Goal: Task Accomplishment & Management: Manage account settings

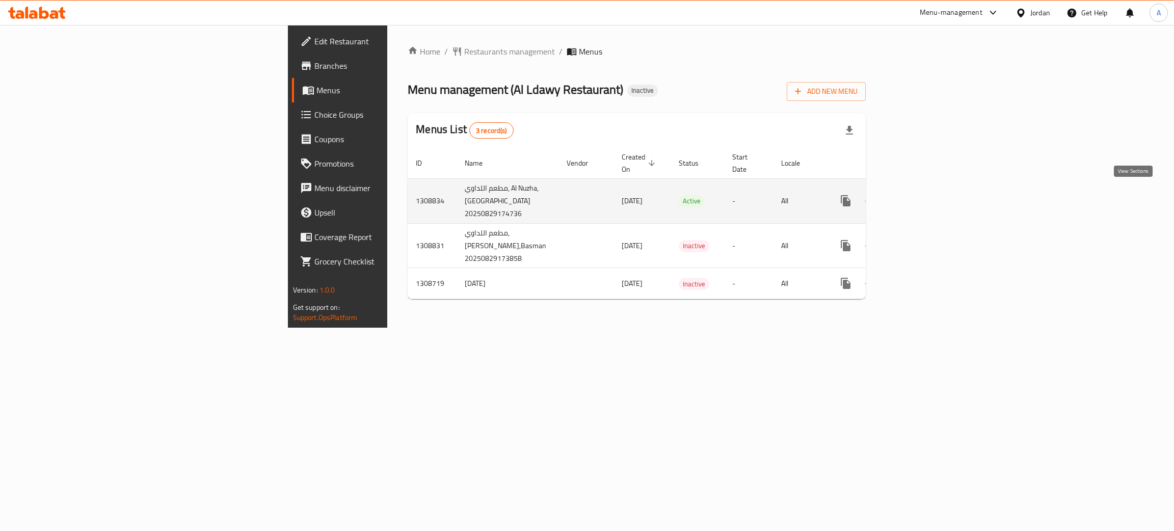
click at [926, 196] on icon "enhanced table" at bounding box center [919, 201] width 12 height 12
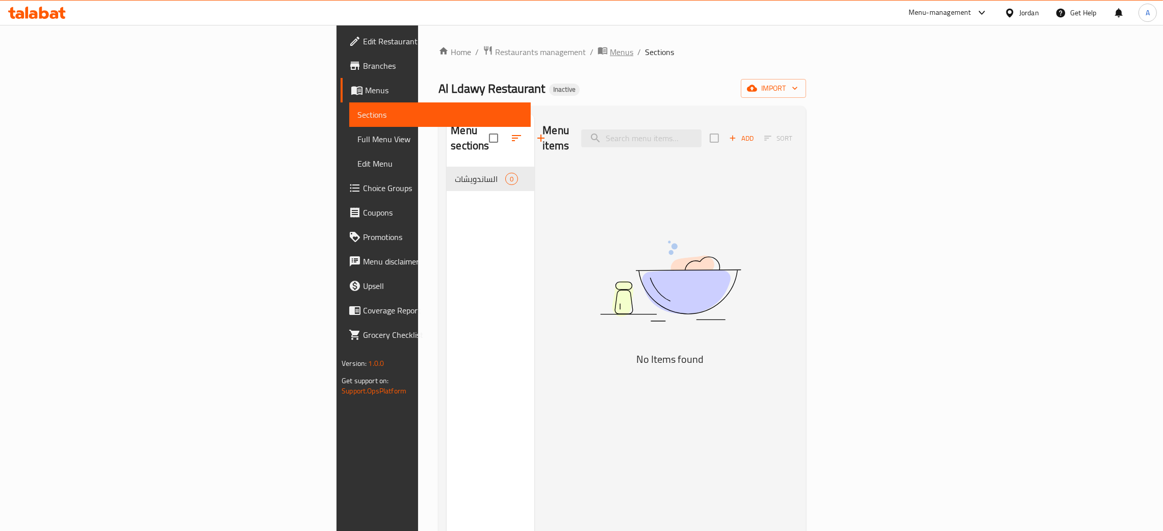
click at [610, 49] on span "Menus" at bounding box center [621, 52] width 23 height 12
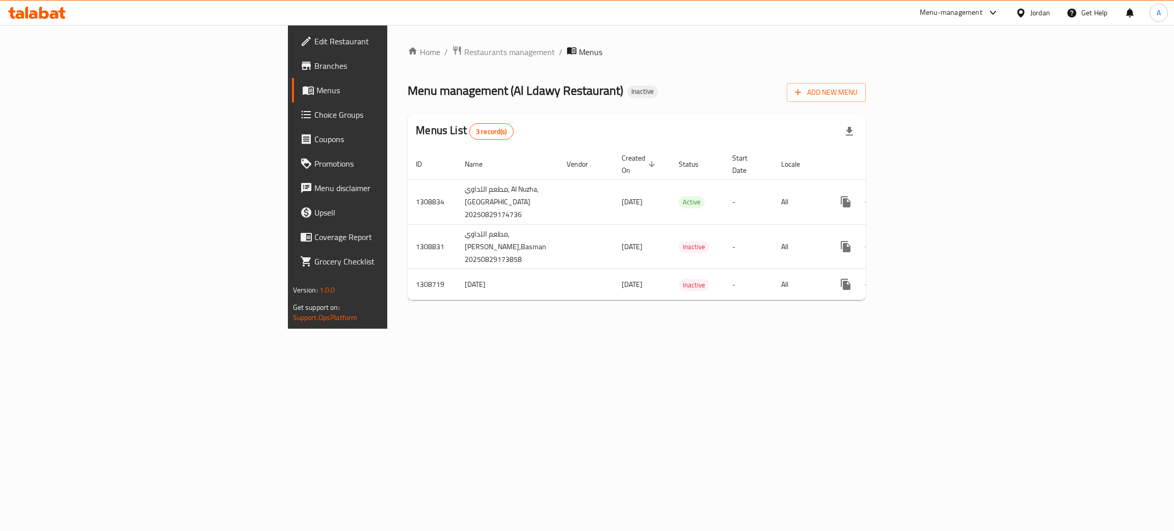
click at [315, 64] on span "Branches" at bounding box center [396, 66] width 162 height 12
click at [625, 81] on div "Menu management ( Al Ldawy Restaurant ) Inactive Add New Menu" at bounding box center [637, 89] width 458 height 23
